Goal: Information Seeking & Learning: Check status

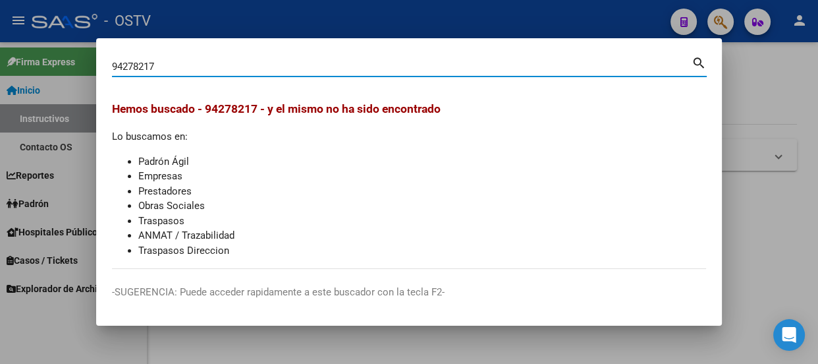
click at [178, 64] on input "94278217" at bounding box center [402, 67] width 580 height 12
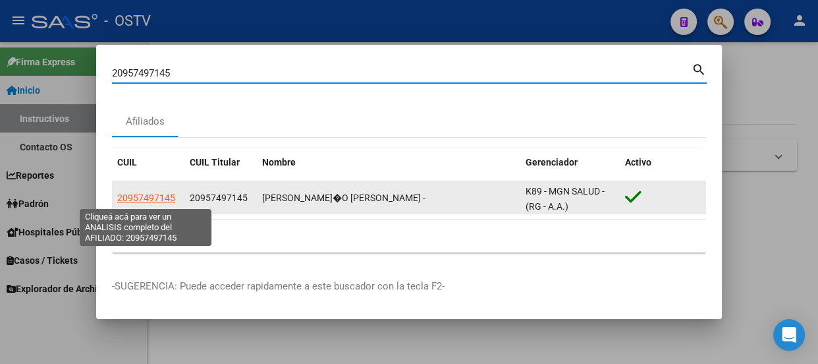
click at [165, 198] on span "20957497145" at bounding box center [146, 197] width 58 height 11
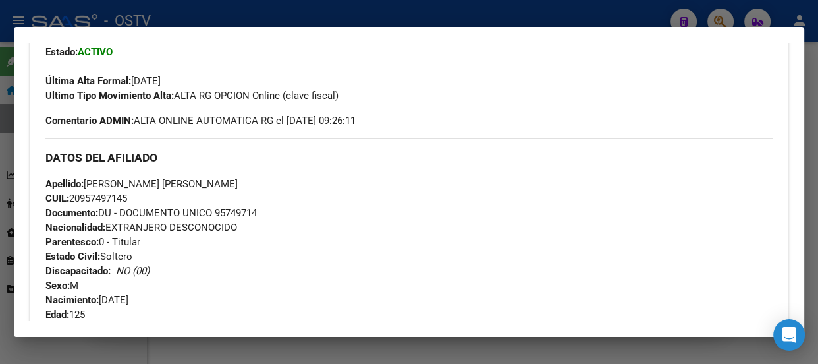
scroll to position [333, 0]
click at [298, 19] on div at bounding box center [409, 182] width 818 height 364
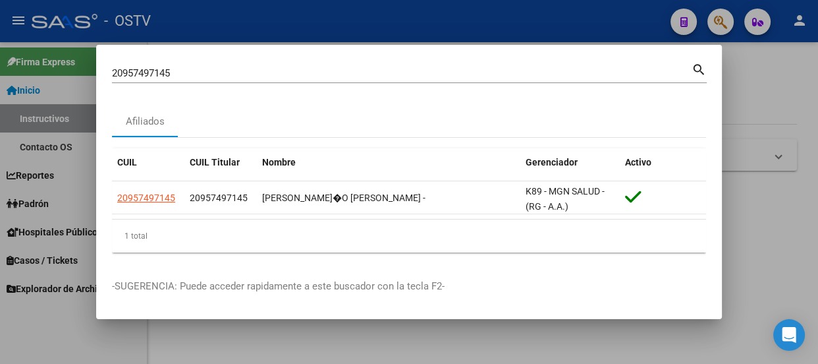
click at [287, 80] on div "20957497145 Buscar (apellido, dni, [PERSON_NAME], [PERSON_NAME], cuit, obra soc…" at bounding box center [402, 73] width 580 height 20
click at [287, 78] on div "20957497145 Buscar (apellido, dni, [PERSON_NAME], [PERSON_NAME], cuit, obra soc…" at bounding box center [402, 73] width 580 height 20
click at [287, 77] on input "20957497145" at bounding box center [402, 73] width 580 height 12
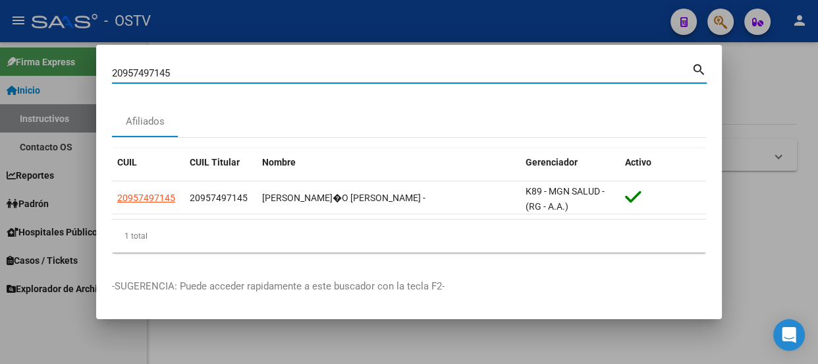
click at [287, 77] on input "20957497145" at bounding box center [402, 73] width 580 height 12
paste input "46634990"
type input "46634990"
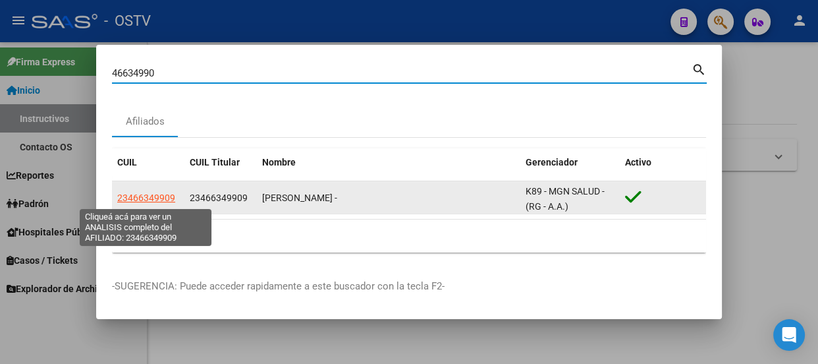
click at [161, 196] on span "23466349909" at bounding box center [146, 197] width 58 height 11
type textarea "23466349909"
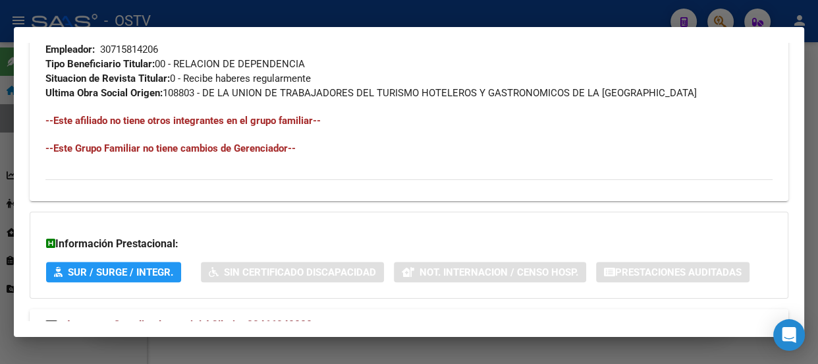
scroll to position [812, 0]
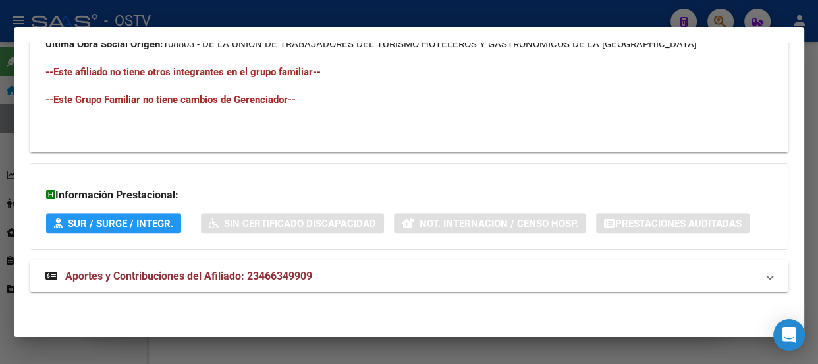
drag, startPoint x: 279, startPoint y: 276, endPoint x: 272, endPoint y: 272, distance: 8.3
click at [279, 279] on span "Aportes y Contribuciones del Afiliado: 23466349909" at bounding box center [188, 275] width 247 height 13
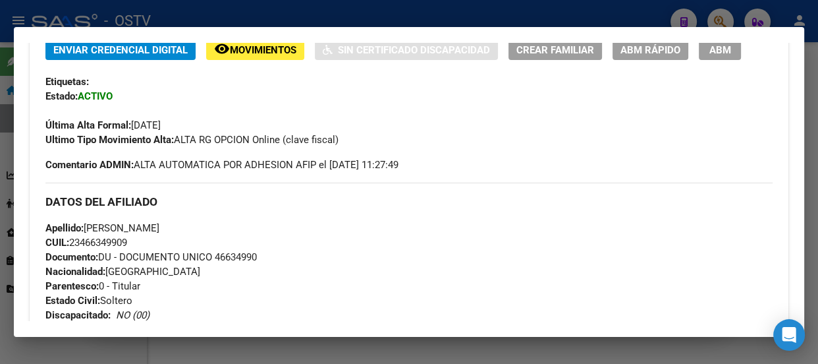
scroll to position [350, 0]
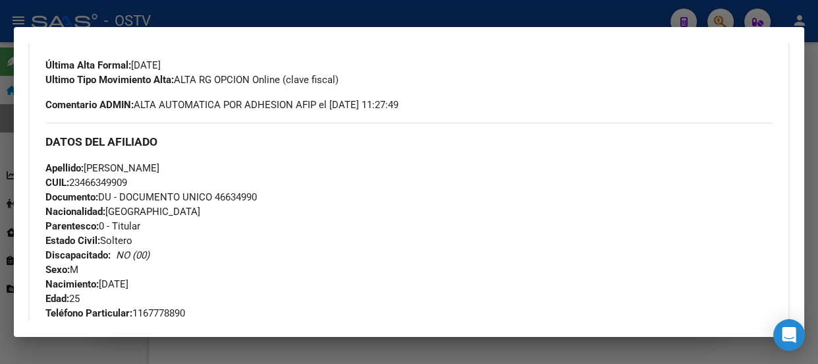
click at [231, 18] on div at bounding box center [409, 182] width 818 height 364
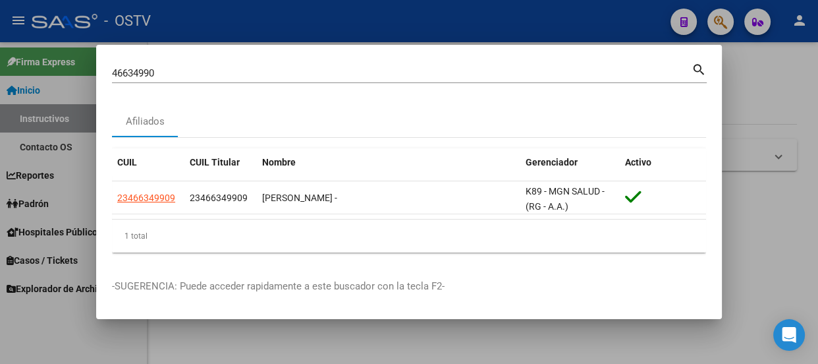
click at [228, 74] on input "46634990" at bounding box center [402, 73] width 580 height 12
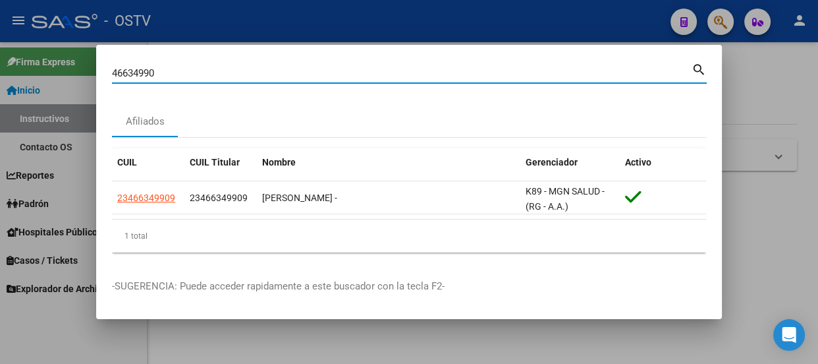
click at [228, 74] on input "46634990" at bounding box center [402, 73] width 580 height 12
paste input "2046626184"
type input "20466261840"
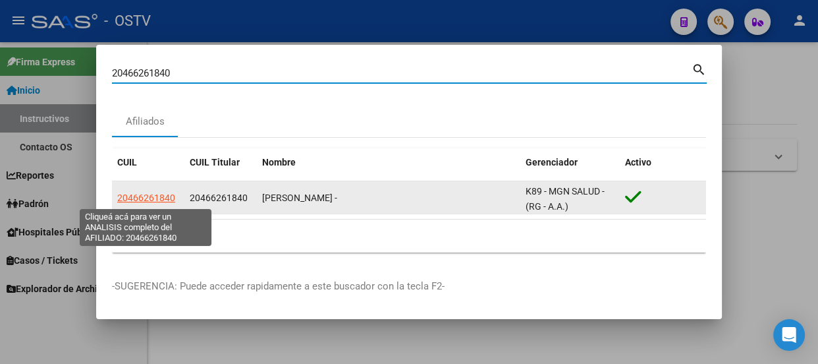
click at [144, 198] on span "20466261840" at bounding box center [146, 197] width 58 height 11
type textarea "20466261840"
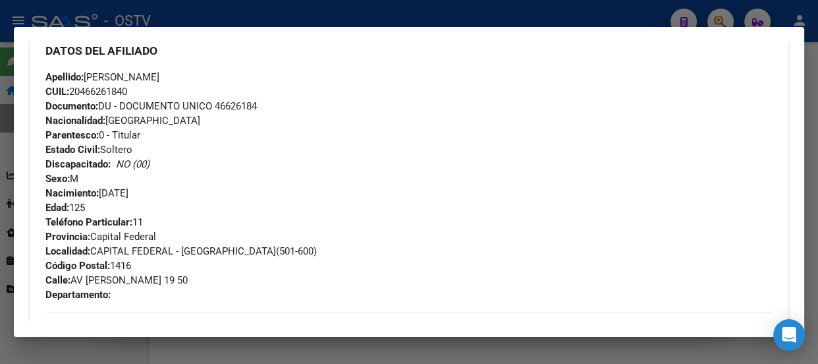
scroll to position [461, 0]
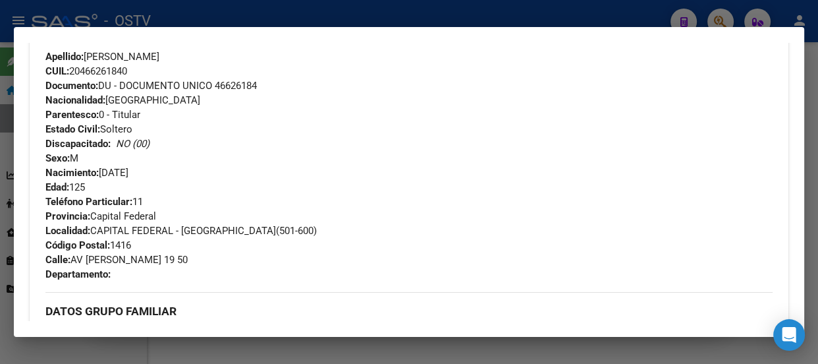
click at [265, 13] on div at bounding box center [409, 182] width 818 height 364
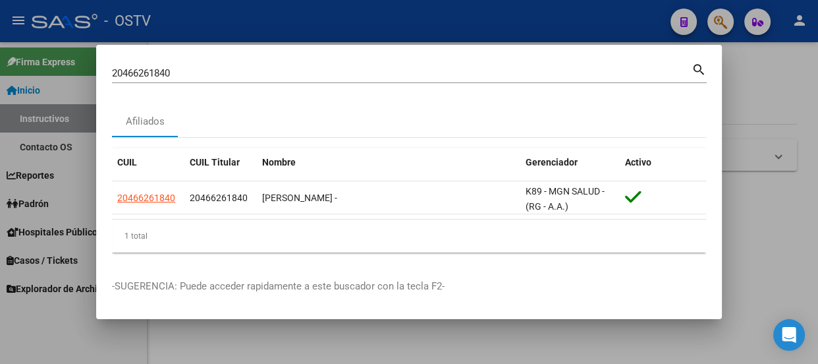
click at [205, 74] on input "20466261840" at bounding box center [402, 73] width 580 height 12
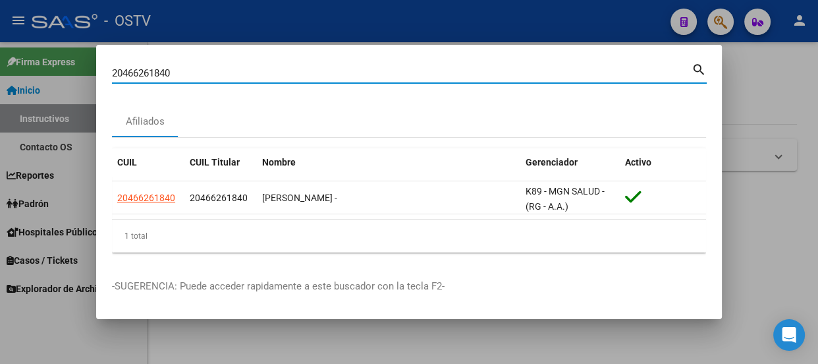
click at [205, 74] on input "20466261840" at bounding box center [402, 73] width 580 height 12
paste input "382519885"
type input "20382519885"
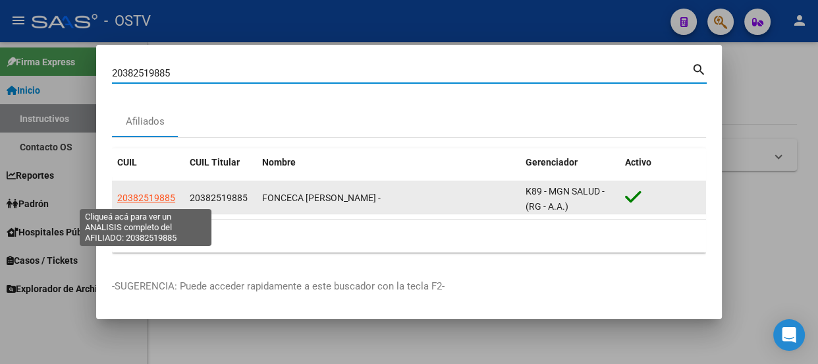
click at [140, 193] on span "20382519885" at bounding box center [146, 197] width 58 height 11
type textarea "20382519885"
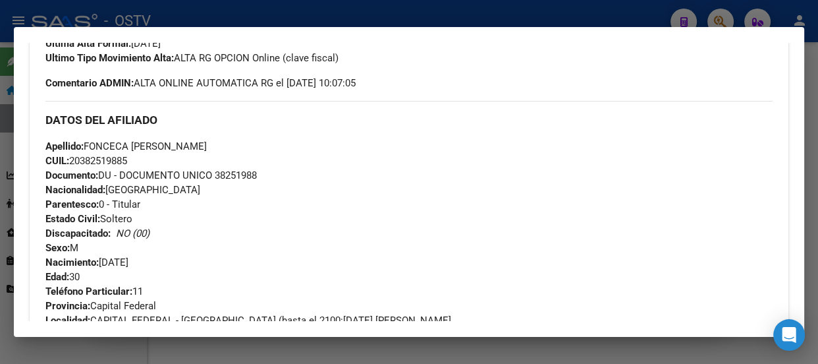
scroll to position [359, 0]
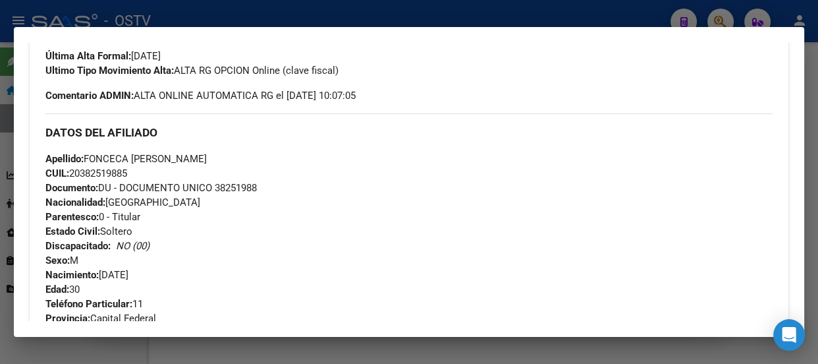
click at [252, 22] on div at bounding box center [409, 182] width 818 height 364
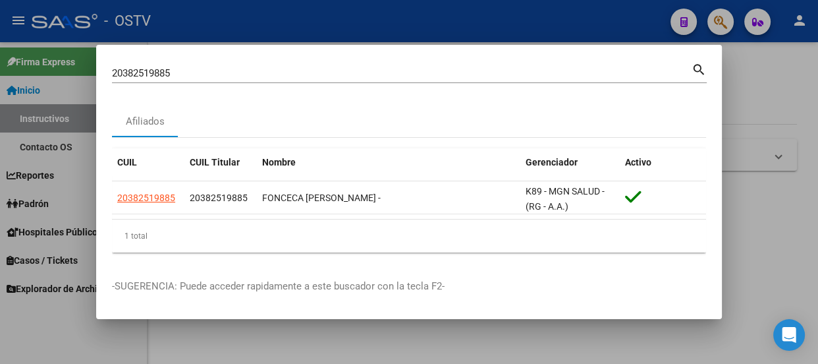
click at [237, 79] on div "20382519885 Buscar (apellido, dni, cuil, [PERSON_NAME], cuit, obra social)" at bounding box center [402, 73] width 580 height 20
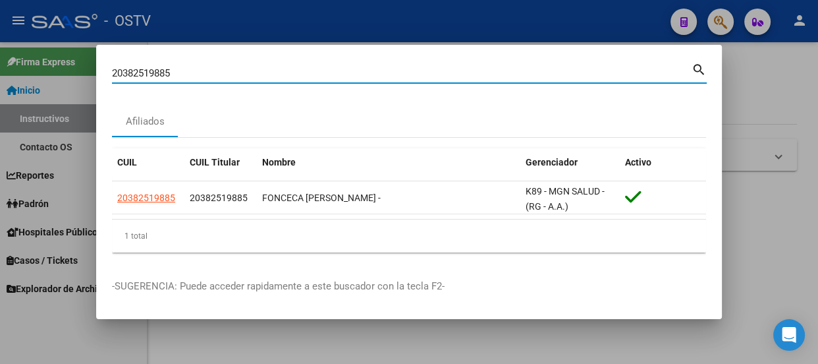
click at [238, 71] on input "20382519885" at bounding box center [402, 73] width 580 height 12
paste input "744171369"
type input "27441713695"
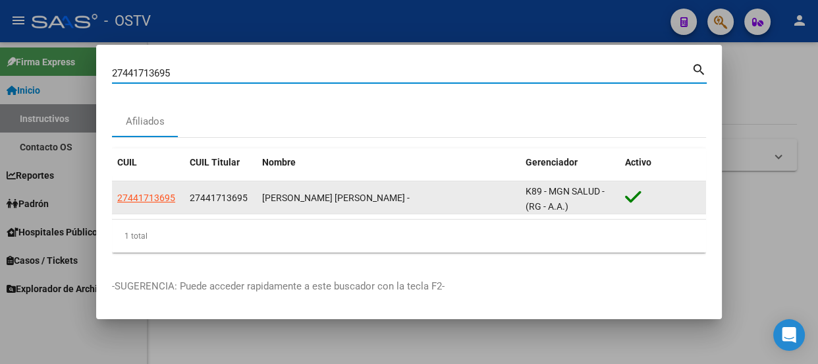
click at [165, 199] on span "27441713695" at bounding box center [146, 197] width 58 height 11
type textarea "27441713695"
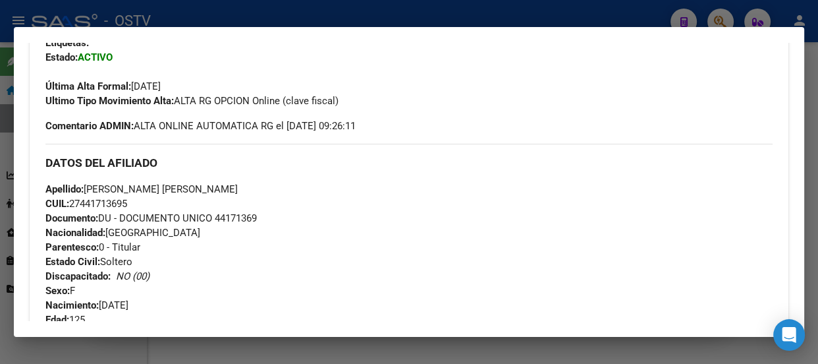
scroll to position [299, 0]
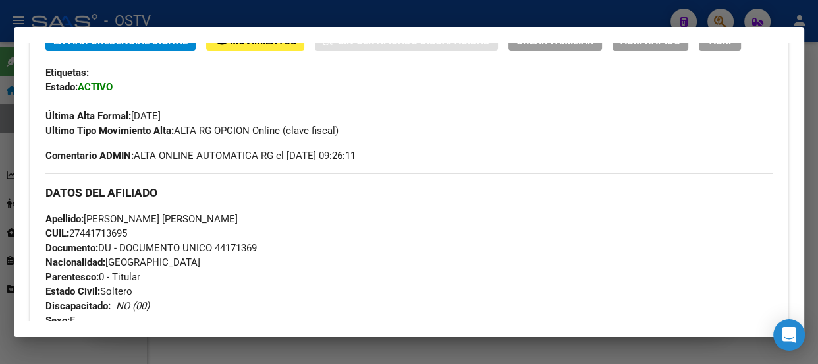
click at [275, 188] on h3 "DATOS DEL AFILIADO" at bounding box center [408, 192] width 727 height 14
click at [261, 19] on div at bounding box center [409, 182] width 818 height 364
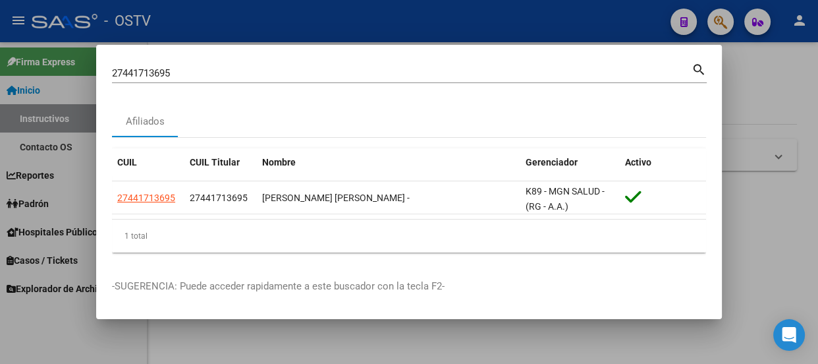
click at [259, 75] on input "27441713695" at bounding box center [402, 73] width 580 height 12
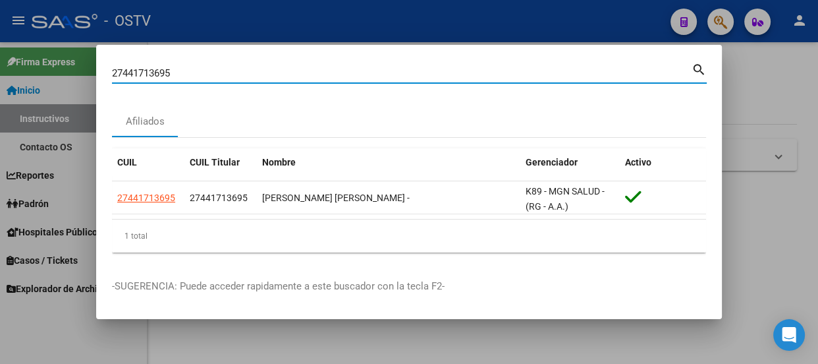
click at [257, 75] on input "27441713695" at bounding box center [402, 73] width 580 height 12
paste input "11364947"
type input "27411364947"
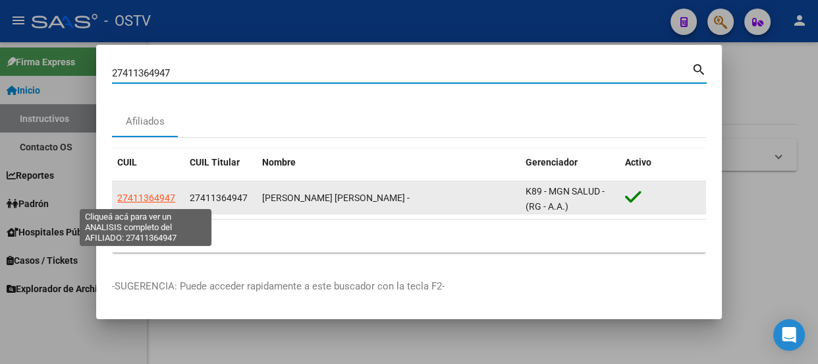
click at [163, 196] on span "27411364947" at bounding box center [146, 197] width 58 height 11
type textarea "27411364947"
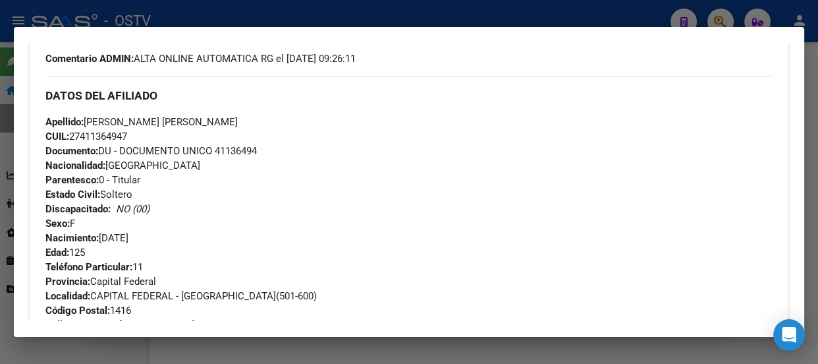
scroll to position [419, 0]
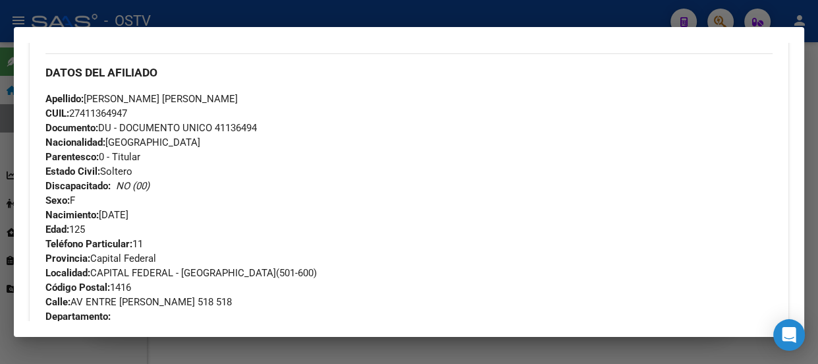
click at [252, 13] on div at bounding box center [409, 182] width 818 height 364
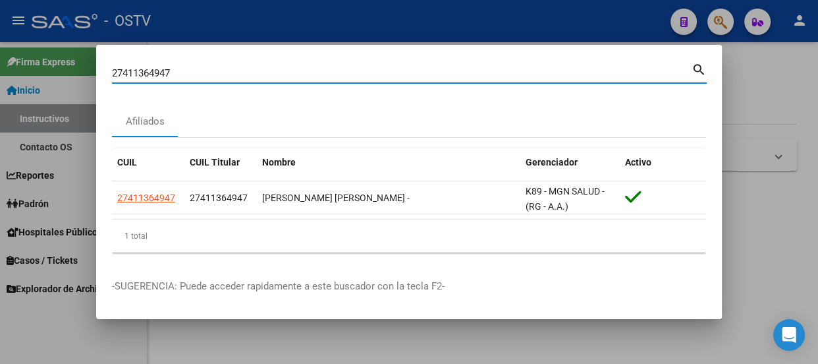
click at [252, 69] on input "27411364947" at bounding box center [402, 73] width 580 height 12
paste input "0337378561"
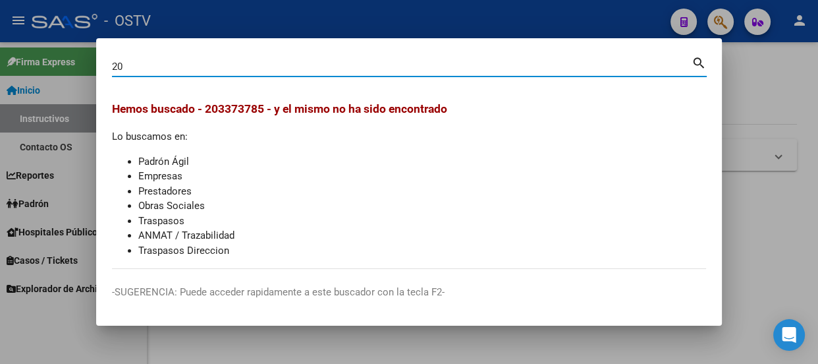
type input "2"
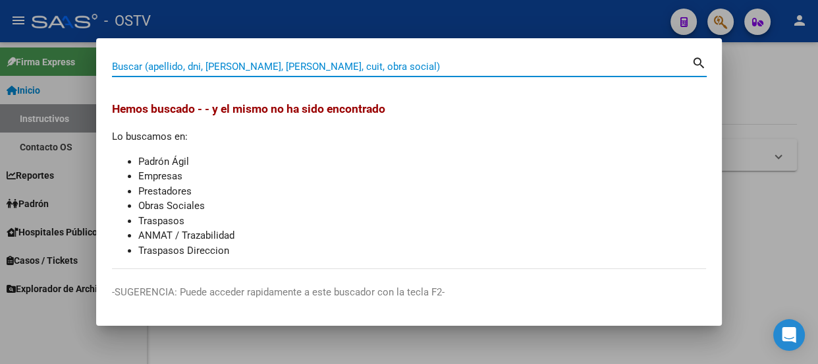
click at [256, 69] on input "Buscar (apellido, dni, [PERSON_NAME], [PERSON_NAME], cuit, obra social)" at bounding box center [402, 67] width 580 height 12
paste input "33737856"
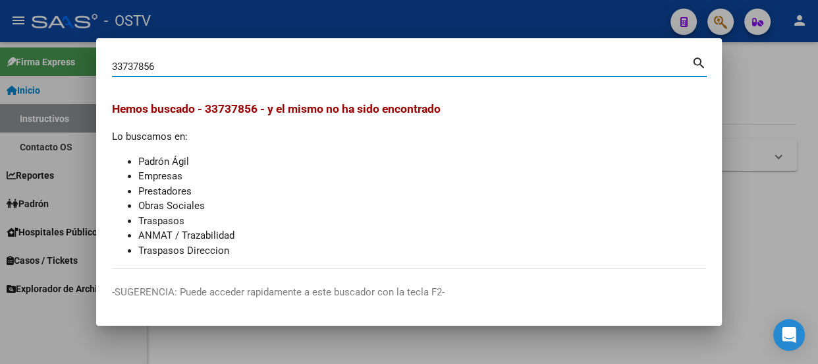
click at [165, 69] on input "33737856" at bounding box center [402, 67] width 580 height 12
paste input "18077544"
type input "18077544"
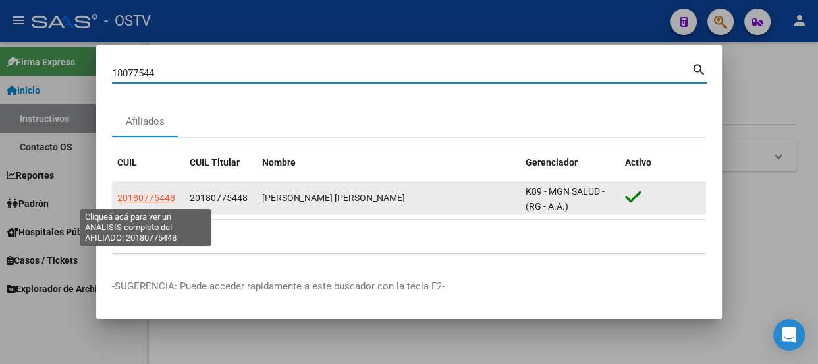
click at [142, 194] on span "20180775448" at bounding box center [146, 197] width 58 height 11
type textarea "20180775448"
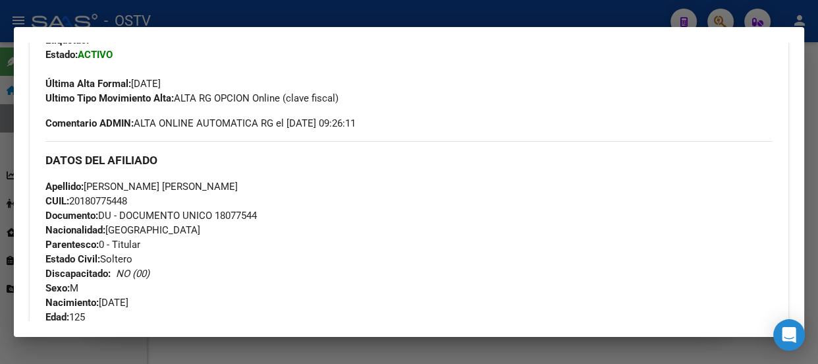
scroll to position [342, 0]
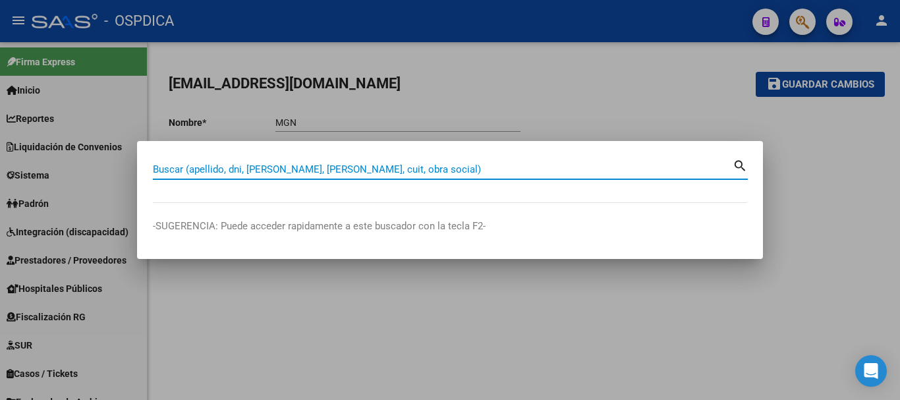
paste input "33737856"
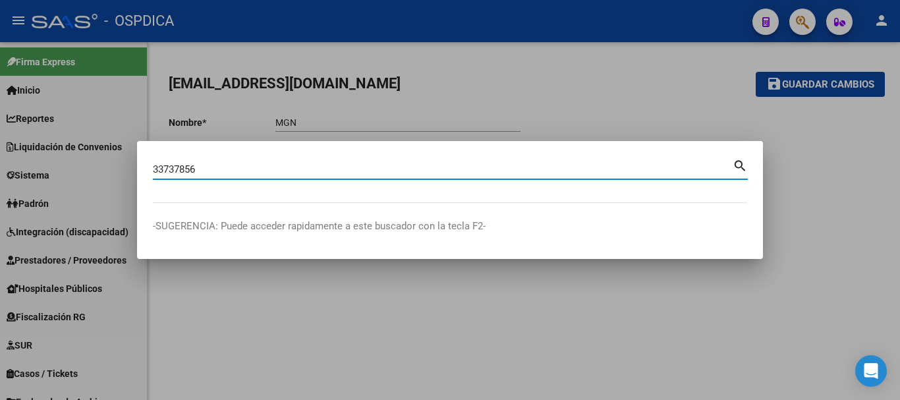
type input "33737856"
